Goal: Task Accomplishment & Management: Complete application form

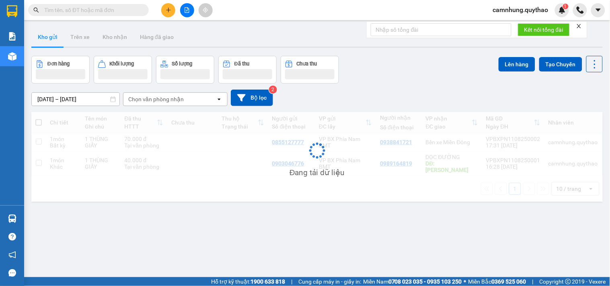
click at [170, 7] on icon "plus" at bounding box center [169, 10] width 6 height 6
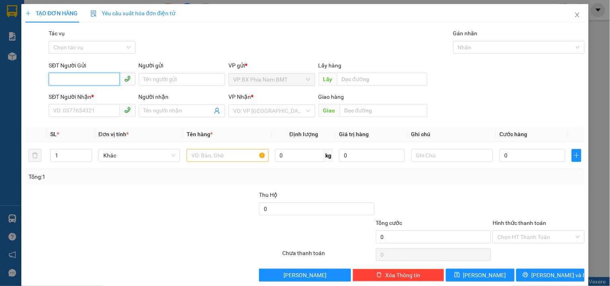
click at [61, 81] on input "SĐT Người Gửi" at bounding box center [84, 79] width 71 height 13
paste input "0855127777"
type input "0855127777"
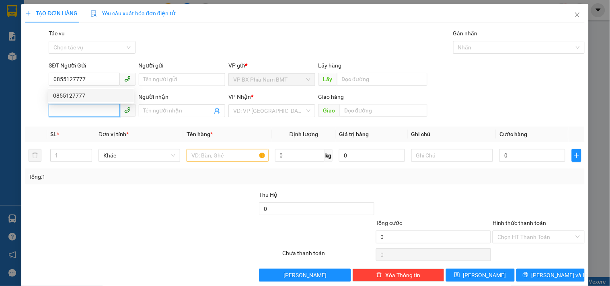
click at [68, 113] on input "SĐT Người Nhận *" at bounding box center [84, 110] width 71 height 13
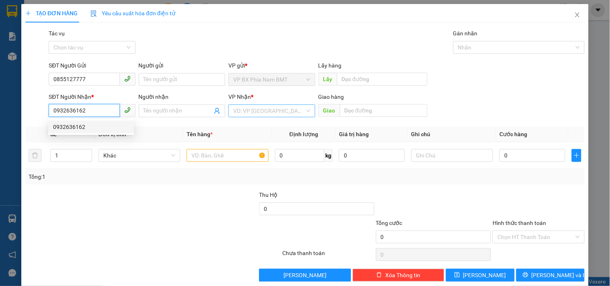
type input "0932636162"
click at [270, 113] on input "search" at bounding box center [268, 111] width 71 height 12
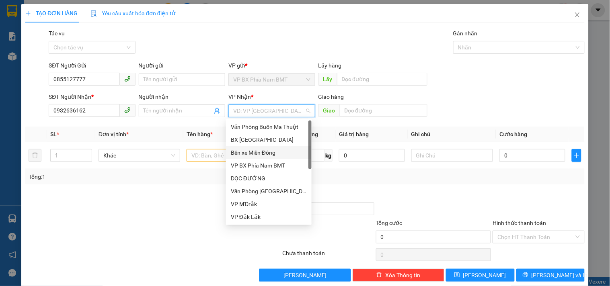
click at [270, 151] on div "Bến xe Miền Đông" at bounding box center [269, 152] width 76 height 9
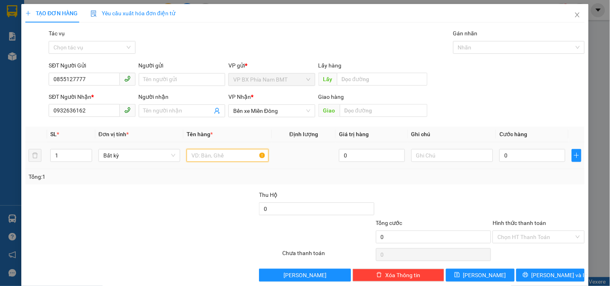
click at [214, 157] on input "text" at bounding box center [227, 155] width 82 height 13
type input "1 THUNG SẦU"
click at [504, 158] on input "0" at bounding box center [532, 155] width 66 height 13
type input "1"
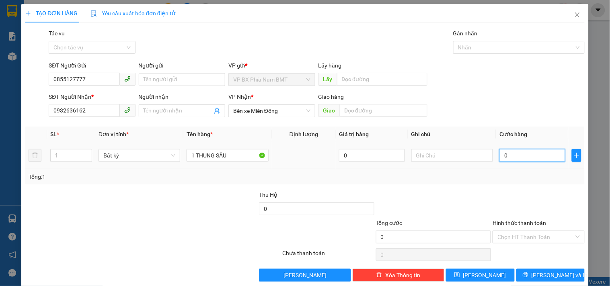
type input "1"
type input "13"
type input "130"
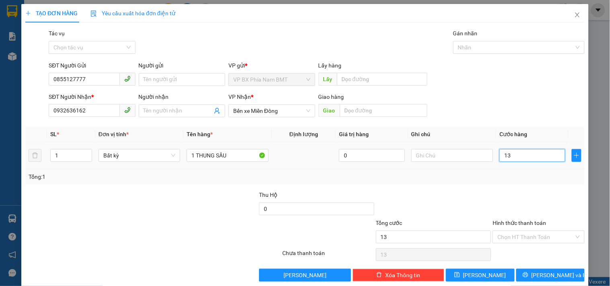
type input "130"
type input "1.300"
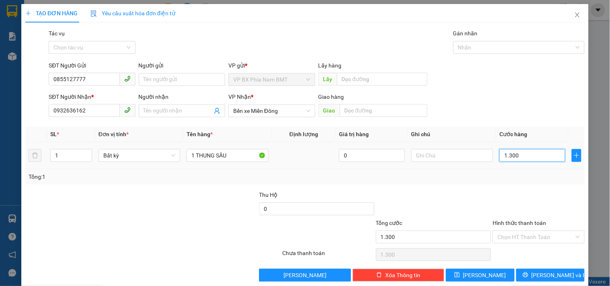
type input "13.000"
type input "130.000"
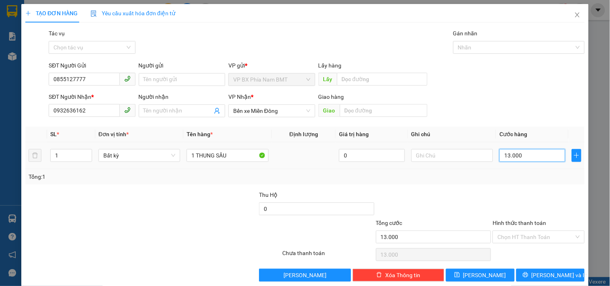
type input "130.000"
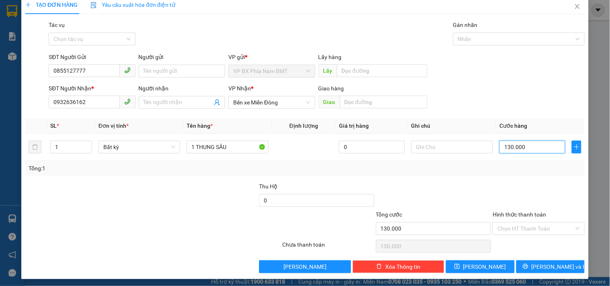
scroll to position [11, 0]
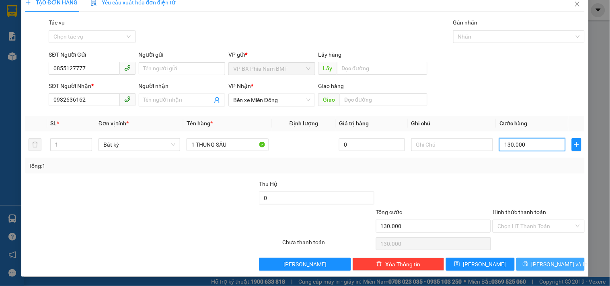
type input "130.000"
click at [536, 264] on button "[PERSON_NAME] và In" at bounding box center [550, 264] width 68 height 13
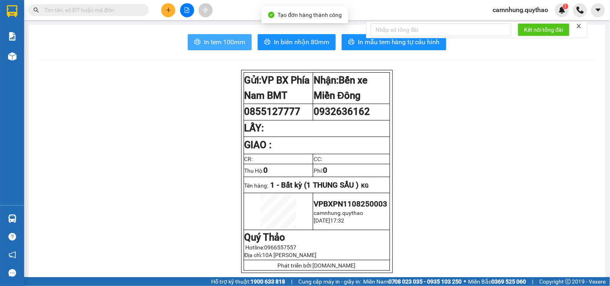
click at [215, 42] on span "In tem 100mm" at bounding box center [224, 42] width 41 height 10
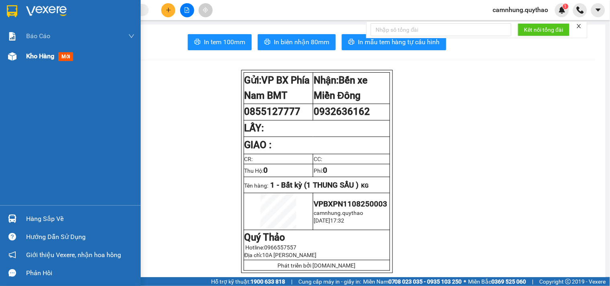
click at [37, 57] on span "Kho hàng" at bounding box center [40, 56] width 28 height 8
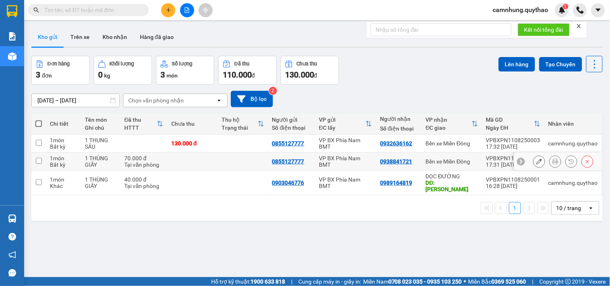
click at [40, 162] on input "checkbox" at bounding box center [39, 161] width 6 height 6
checkbox input "true"
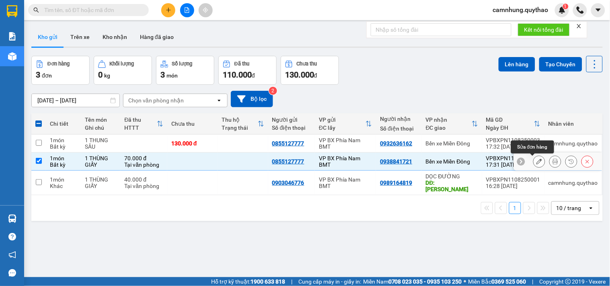
click at [536, 162] on icon at bounding box center [539, 162] width 6 height 6
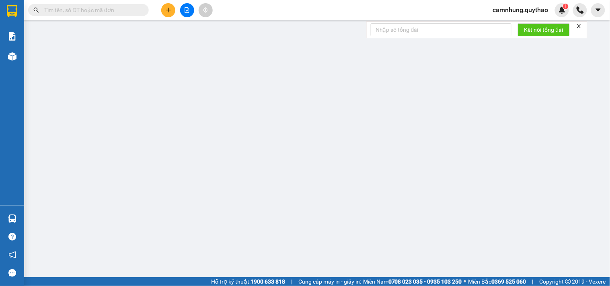
type input "0855127777"
type input "0938841721"
type input "70.000"
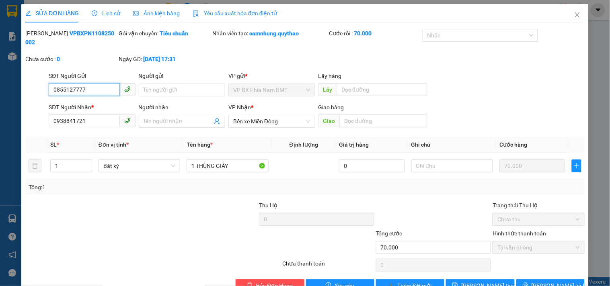
click at [92, 83] on input "0855127777" at bounding box center [84, 89] width 71 height 13
click at [76, 84] on input "0855127777" at bounding box center [84, 89] width 71 height 13
click at [79, 83] on input "0855127777" at bounding box center [84, 89] width 71 height 13
click at [65, 83] on input "085512477" at bounding box center [84, 89] width 71 height 13
click at [91, 83] on input "085812477" at bounding box center [84, 89] width 71 height 13
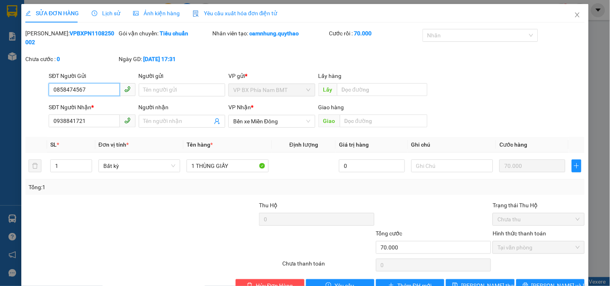
scroll to position [13, 0]
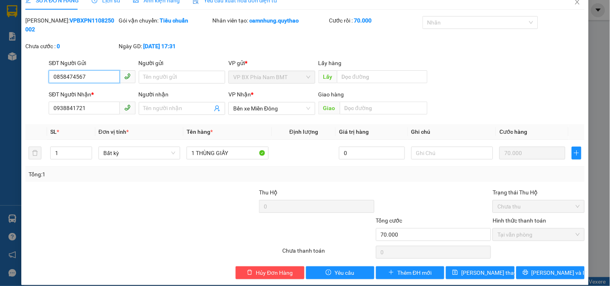
drag, startPoint x: 98, startPoint y: 68, endPoint x: 26, endPoint y: 68, distance: 71.5
click at [26, 68] on div "SĐT Người Gửi 0858474567 0858474567 Người gửi Tên người gửi VP gửi * VP [PERSON…" at bounding box center [305, 73] width 561 height 28
type input "0858474567"
click at [574, 5] on icon "close" at bounding box center [577, 2] width 6 height 6
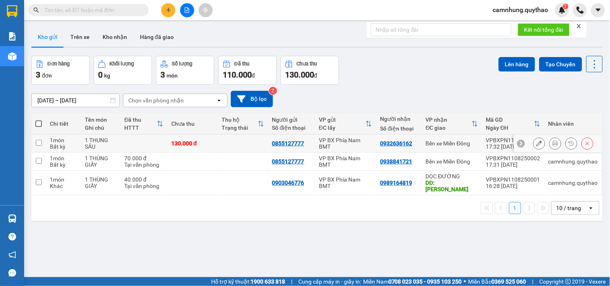
click at [45, 143] on td at bounding box center [38, 144] width 14 height 18
checkbox input "true"
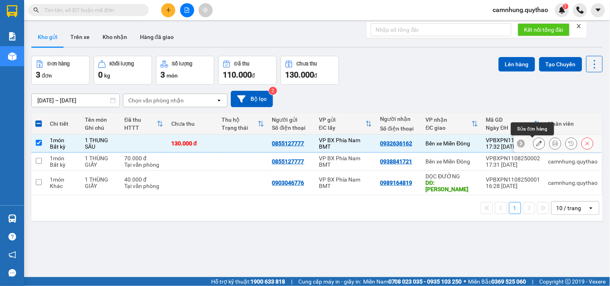
click at [533, 139] on button at bounding box center [538, 144] width 11 height 14
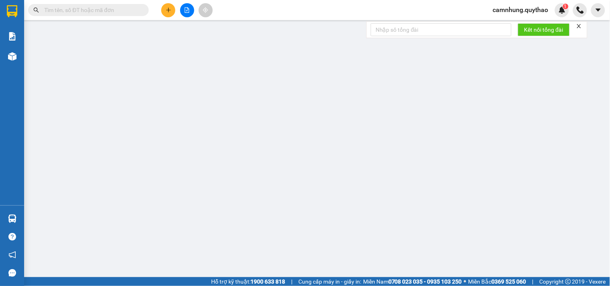
type input "0855127777"
type input "0932636162"
type input "130.000"
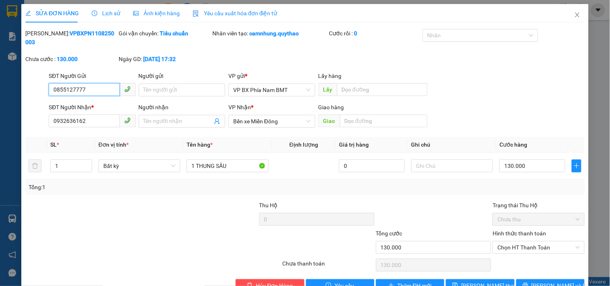
drag, startPoint x: 84, startPoint y: 81, endPoint x: 0, endPoint y: 84, distance: 84.4
click at [0, 84] on div "SỬA ĐƠN HÀNG Lịch sử Ảnh kiện hàng Yêu cầu xuất hóa đơn điện tử Total Paid Fee …" at bounding box center [305, 143] width 610 height 286
click at [94, 83] on input "SĐT Người Gửi" at bounding box center [84, 89] width 71 height 13
paste input "0858474567"
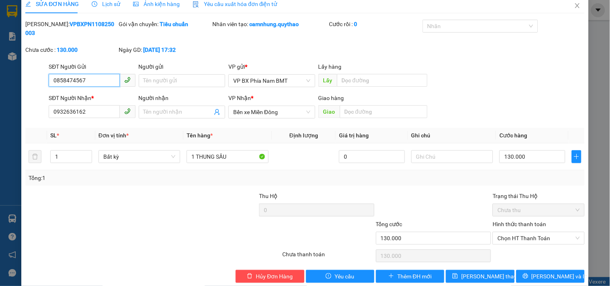
scroll to position [13, 0]
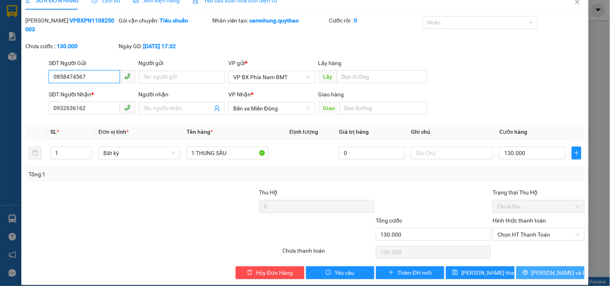
type input "0858474567"
click at [542, 268] on span "[PERSON_NAME] và In" at bounding box center [559, 272] width 56 height 9
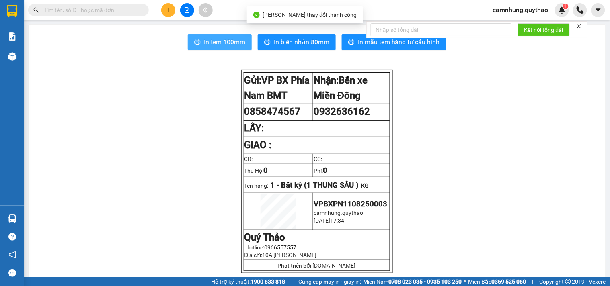
drag, startPoint x: 230, startPoint y: 42, endPoint x: 211, endPoint y: 34, distance: 20.2
click at [230, 42] on span "In tem 100mm" at bounding box center [224, 42] width 41 height 10
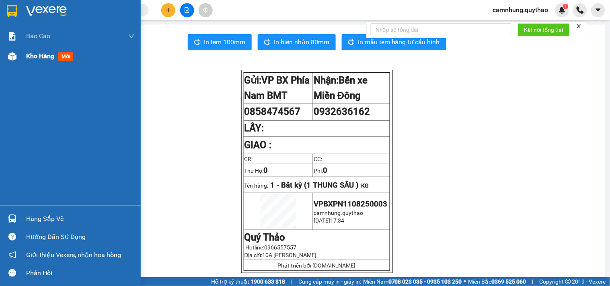
click at [40, 55] on span "Kho hàng" at bounding box center [40, 56] width 28 height 8
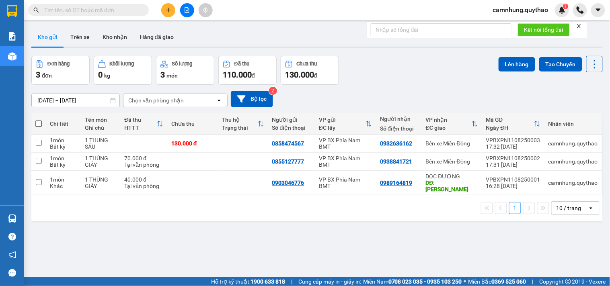
click at [168, 15] on button at bounding box center [168, 10] width 14 height 14
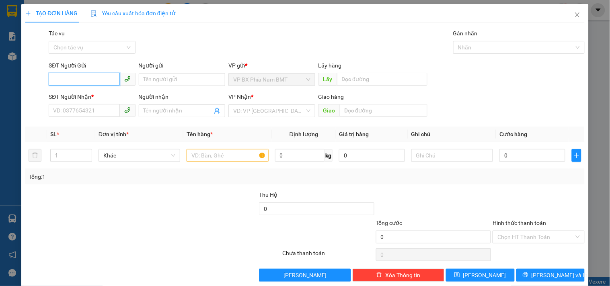
click at [55, 82] on input "SĐT Người Gửi" at bounding box center [84, 79] width 71 height 13
click at [54, 77] on input "1762584567" at bounding box center [84, 79] width 71 height 13
click at [59, 74] on input "01762584567" at bounding box center [84, 79] width 71 height 13
type input "0762584567"
click at [67, 91] on div "0762584567" at bounding box center [91, 95] width 76 height 9
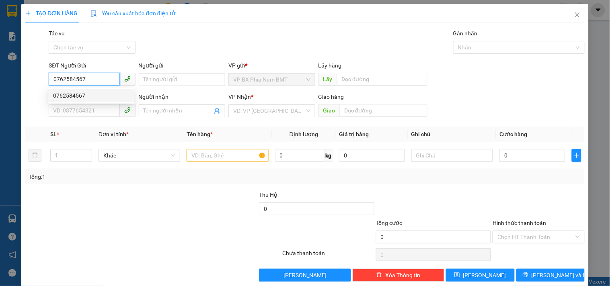
type input "0328351435"
type input "BXLA"
type input "0762584567"
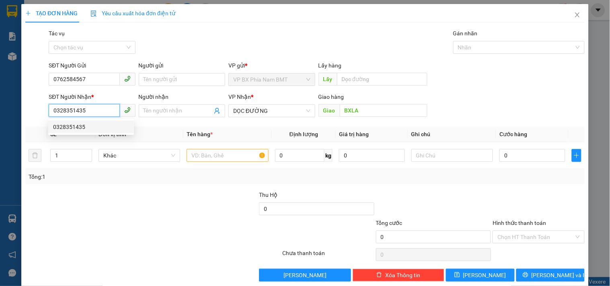
drag, startPoint x: 95, startPoint y: 113, endPoint x: 0, endPoint y: 113, distance: 95.2
click at [0, 113] on div "TẠO ĐƠN HÀNG Yêu cầu xuất hóa đơn điện tử Transit Pickup Surcharge Ids Transit …" at bounding box center [305, 143] width 610 height 286
click at [268, 111] on span "DỌC ĐƯỜNG" at bounding box center [271, 111] width 77 height 12
type input "0382455015"
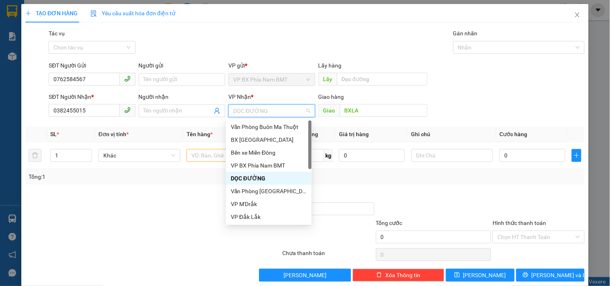
click at [258, 173] on div "DỌC ĐƯỜNG" at bounding box center [269, 178] width 86 height 13
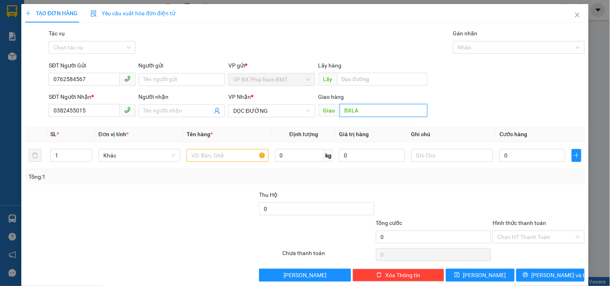
click at [375, 112] on input "BXLA" at bounding box center [384, 110] width 88 height 13
click at [364, 115] on input "BXLA" at bounding box center [384, 110] width 88 height 13
click at [207, 154] on input "text" at bounding box center [227, 155] width 82 height 13
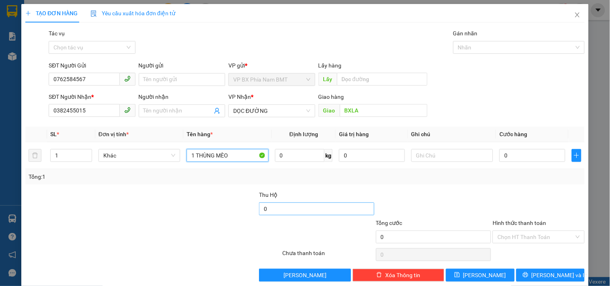
type input "1 THÙNG MÈO"
click at [270, 211] on input "0" at bounding box center [316, 209] width 115 height 13
click at [259, 211] on input "0" at bounding box center [316, 209] width 115 height 13
type input "1.050.000"
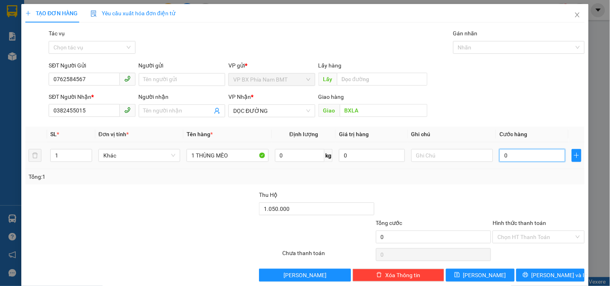
click at [514, 157] on input "0" at bounding box center [532, 155] width 66 height 13
type input "1"
type input "10"
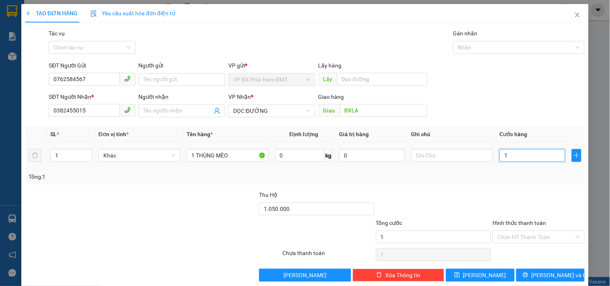
type input "10"
type input "100"
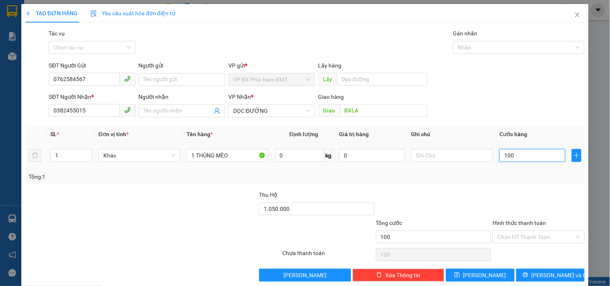
type input "1.000"
type input "10.000"
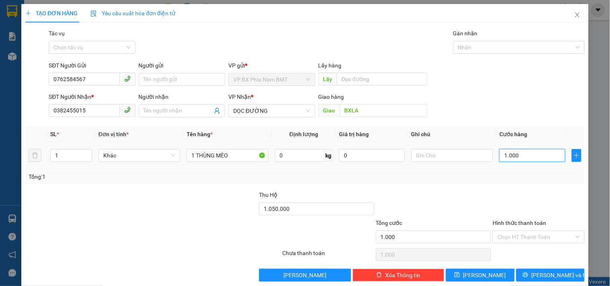
type input "10.000"
type input "100.000"
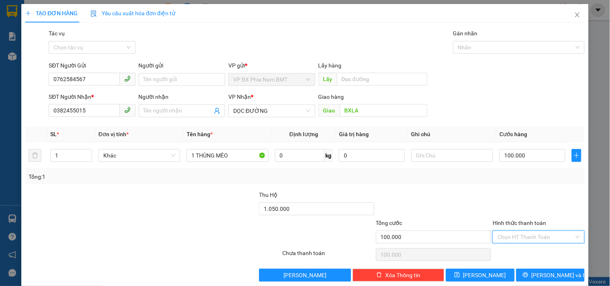
click at [543, 242] on input "Hình thức thanh toán" at bounding box center [535, 237] width 76 height 12
click at [522, 195] on div "Tại văn phòng" at bounding box center [533, 195] width 81 height 9
type input "0"
click at [549, 272] on span "[PERSON_NAME] và In" at bounding box center [559, 275] width 56 height 9
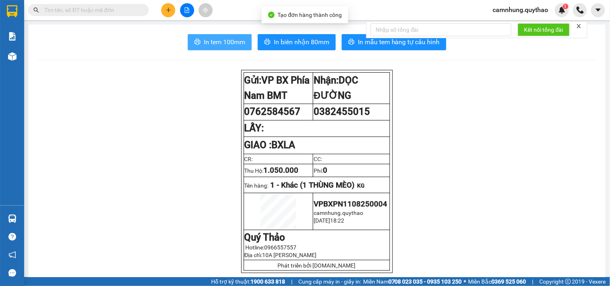
click at [204, 43] on span "In tem 100mm" at bounding box center [224, 42] width 41 height 10
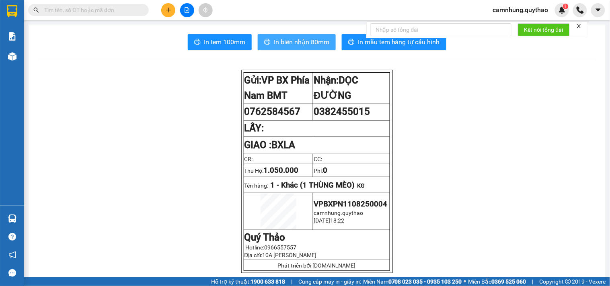
click at [292, 36] on button "In biên nhận 80mm" at bounding box center [297, 42] width 78 height 16
click at [514, 8] on span "camnhung.quythao" at bounding box center [520, 10] width 68 height 10
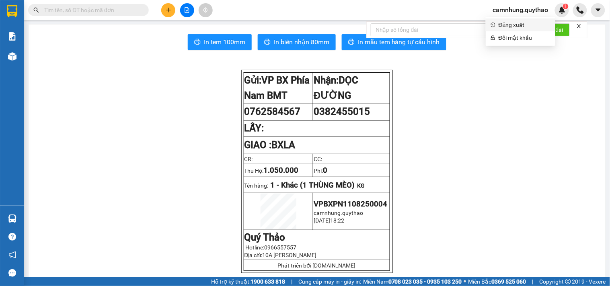
click at [518, 25] on span "Đăng xuất" at bounding box center [524, 24] width 52 height 9
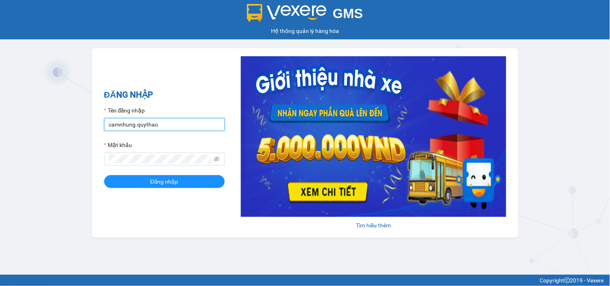
drag, startPoint x: 187, startPoint y: 126, endPoint x: 186, endPoint y: 132, distance: 6.1
click at [187, 126] on input "camnhung.quythao" at bounding box center [164, 124] width 121 height 13
type input "omi.quythao"
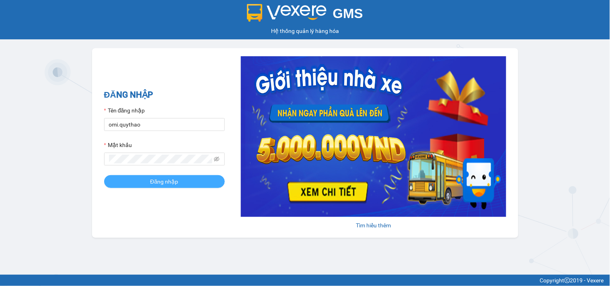
click at [188, 182] on button "Đăng nhập" at bounding box center [164, 181] width 121 height 13
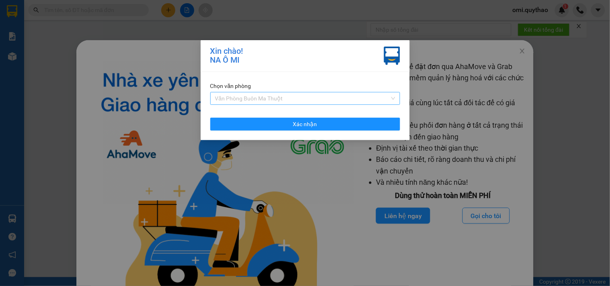
click at [269, 101] on span "Văn Phòng Buôn Ma Thuột" at bounding box center [305, 98] width 180 height 12
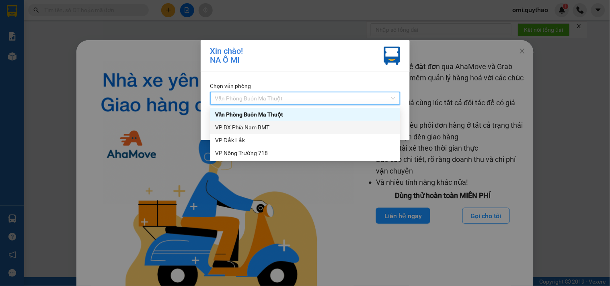
click at [268, 129] on div "VP BX Phía Nam BMT" at bounding box center [305, 127] width 180 height 9
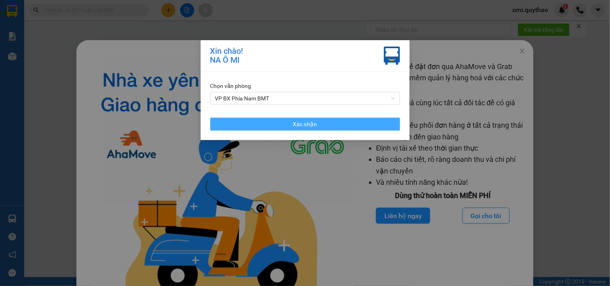
click at [264, 125] on button "Xác nhận" at bounding box center [305, 124] width 190 height 13
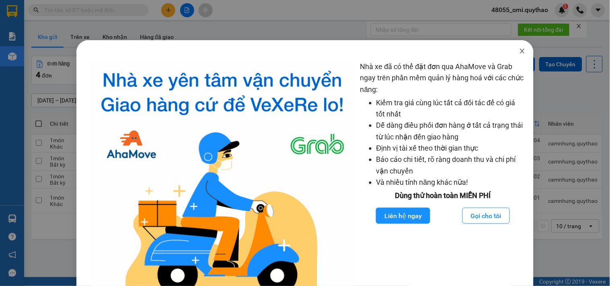
click at [519, 51] on icon "close" at bounding box center [522, 51] width 6 height 6
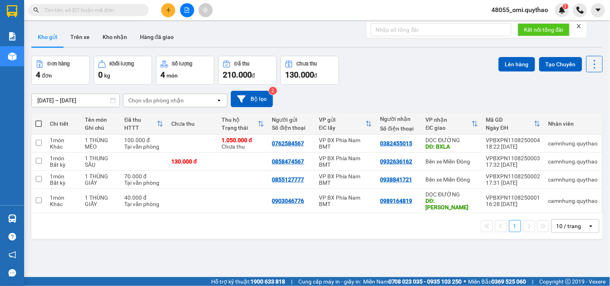
click at [164, 10] on button at bounding box center [168, 10] width 14 height 14
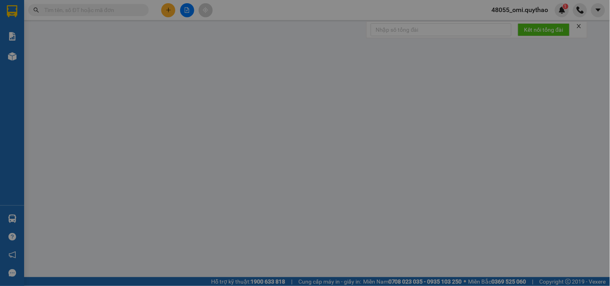
click at [164, 10] on span "Yêu cầu xuất hóa đơn điện tử" at bounding box center [132, 13] width 85 height 6
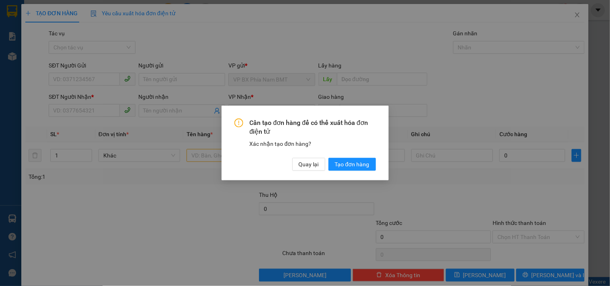
click at [344, 156] on div "Cần tạo đơn hàng để có thể xuất hóa đơn điện tử Xác nhận tạo đơn hàng? Quay lại…" at bounding box center [304, 145] width 141 height 53
click at [346, 163] on span "Tạo đơn hàng" at bounding box center [352, 164] width 35 height 9
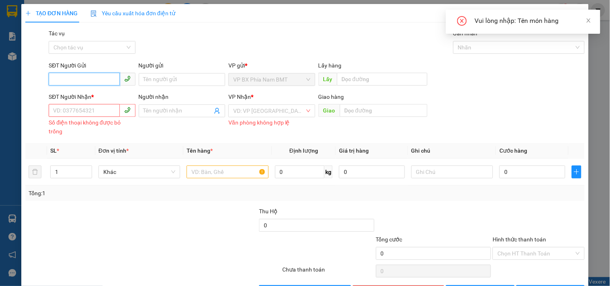
click at [79, 80] on input "SĐT Người Gửi" at bounding box center [84, 79] width 71 height 13
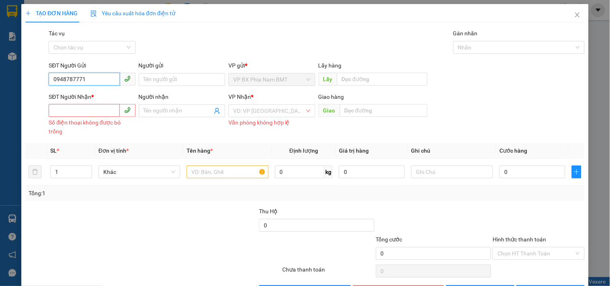
type input "0948787771"
click at [90, 104] on input "SĐT Người Nhận *" at bounding box center [84, 110] width 71 height 13
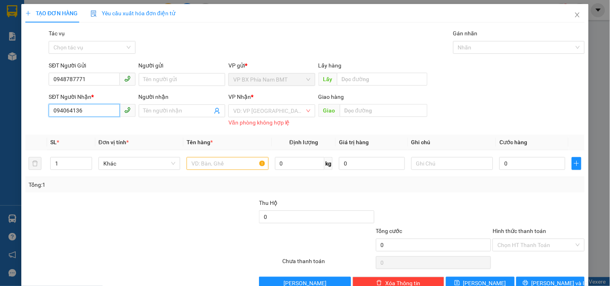
click at [57, 107] on input "094064136" at bounding box center [84, 110] width 71 height 13
type input "0394064136"
click at [248, 108] on input "search" at bounding box center [268, 111] width 71 height 12
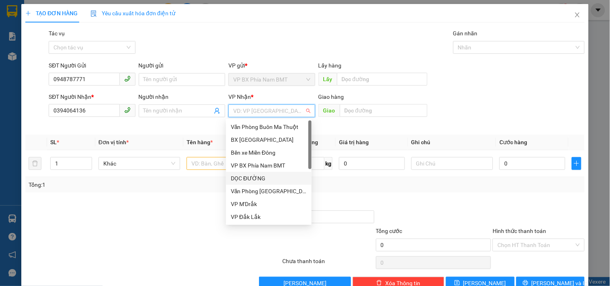
click at [250, 178] on div "DỌC ĐƯỜNG" at bounding box center [269, 178] width 76 height 9
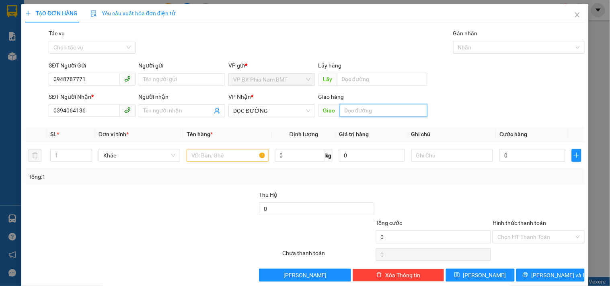
click at [358, 106] on input "text" at bounding box center [384, 110] width 88 height 13
type input "SỞ SAo"
click at [229, 159] on input "text" at bounding box center [227, 155] width 82 height 13
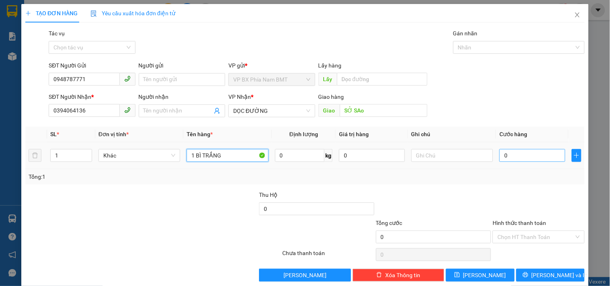
type input "1 BÌ TRẮNG"
click at [541, 151] on input "0" at bounding box center [532, 155] width 66 height 13
type input "4"
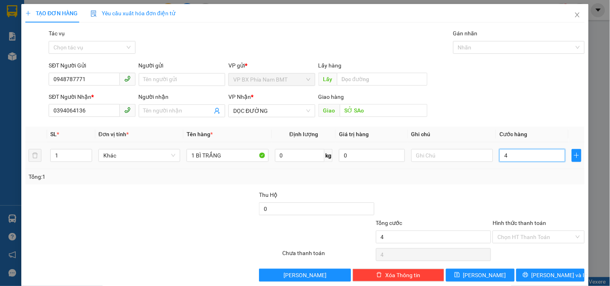
type input "40"
type input "400"
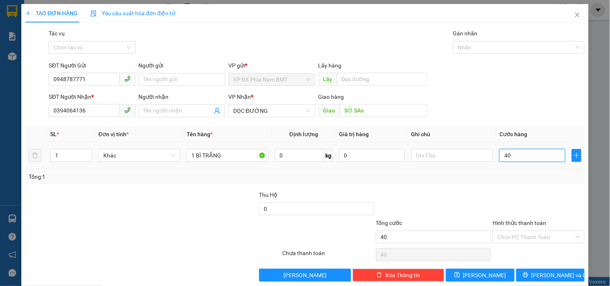
type input "400"
type input "4.000"
type input "40.000"
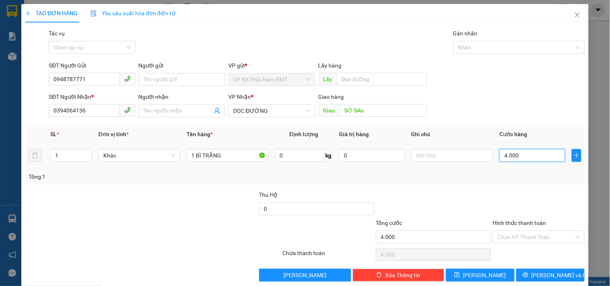
type input "40.000"
click at [524, 235] on input "Hình thức thanh toán" at bounding box center [535, 237] width 76 height 12
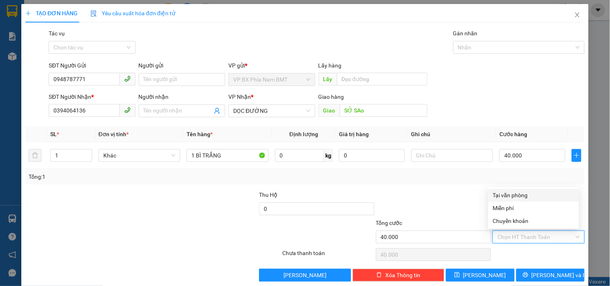
click at [503, 194] on div "Tại văn phòng" at bounding box center [533, 195] width 81 height 9
type input "0"
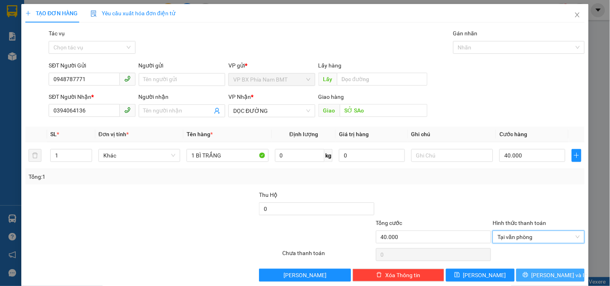
click at [528, 278] on span "printer" at bounding box center [525, 275] width 6 height 6
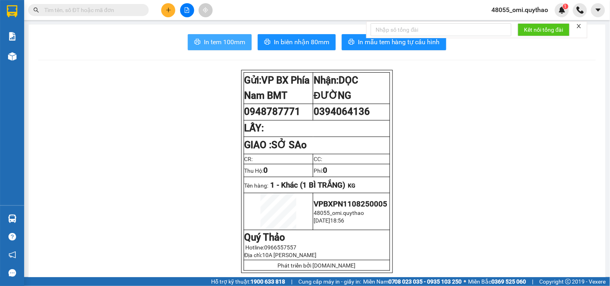
click at [234, 45] on span "In tem 100mm" at bounding box center [224, 42] width 41 height 10
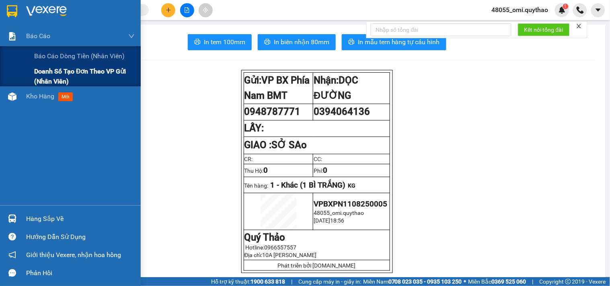
click at [18, 85] on div "Doanh số tạo đơn theo VP gửi (nhân viên)" at bounding box center [70, 76] width 141 height 20
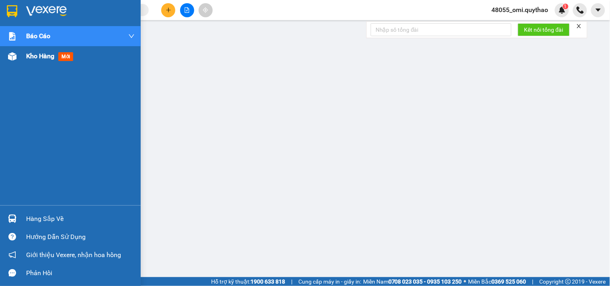
click at [43, 49] on div "Kho hàng mới" at bounding box center [80, 56] width 108 height 20
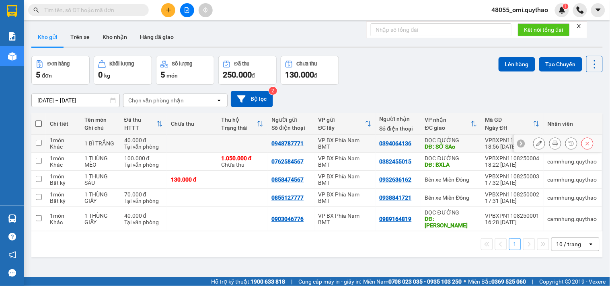
click at [536, 145] on icon at bounding box center [539, 144] width 6 height 6
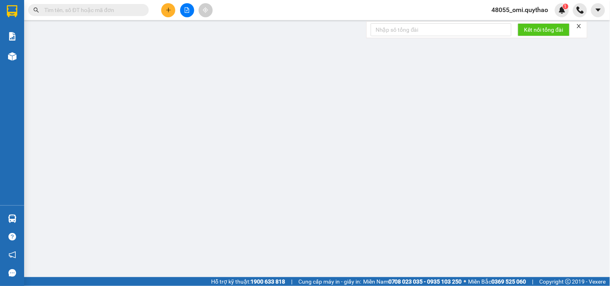
type input "0948787771"
type input "0394064136"
type input "SỞ SAo"
type input "40.000"
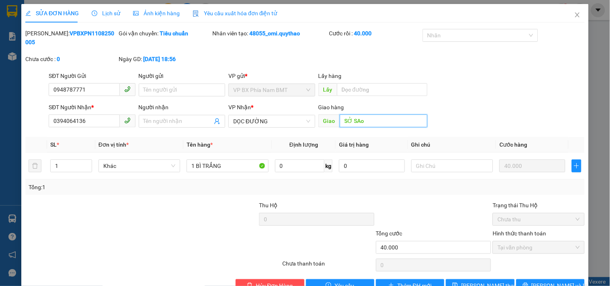
click at [387, 116] on input "SỞ SAo" at bounding box center [384, 121] width 88 height 13
type input "SỞ SAO"
click at [522, 279] on button "[PERSON_NAME] và In" at bounding box center [550, 285] width 68 height 13
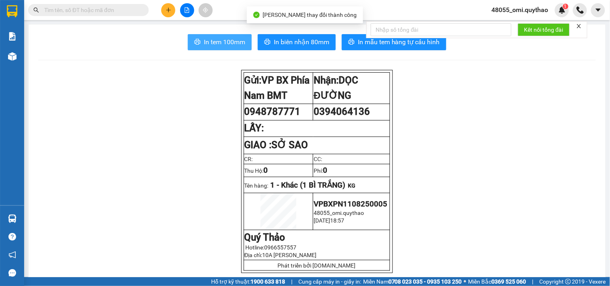
click at [220, 45] on span "In tem 100mm" at bounding box center [224, 42] width 41 height 10
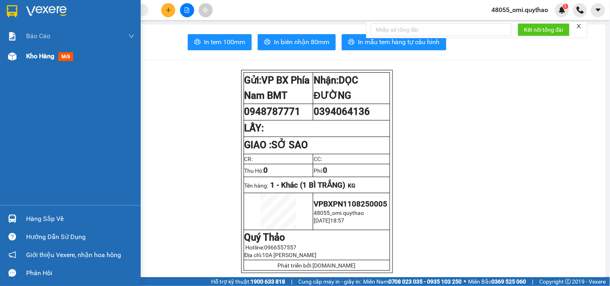
click at [54, 55] on span "Kho hàng" at bounding box center [40, 56] width 28 height 8
